Goal: Find specific page/section: Find specific page/section

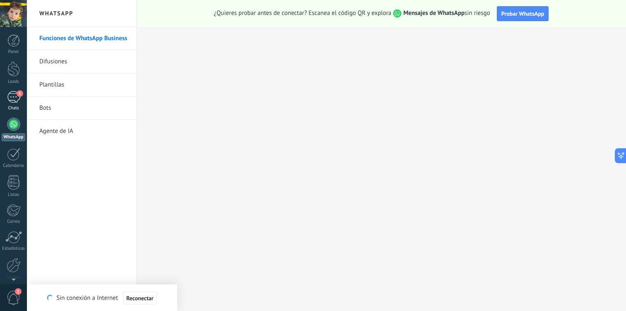
scroll to position [12, 0]
click at [18, 100] on div "1" at bounding box center [13, 97] width 13 height 12
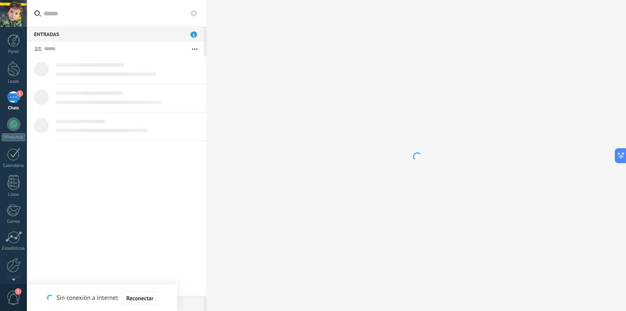
click at [15, 97] on div "1" at bounding box center [13, 97] width 13 height 12
click at [145, 34] on div "Entradas 1" at bounding box center [115, 33] width 177 height 15
